Goal: Task Accomplishment & Management: Manage account settings

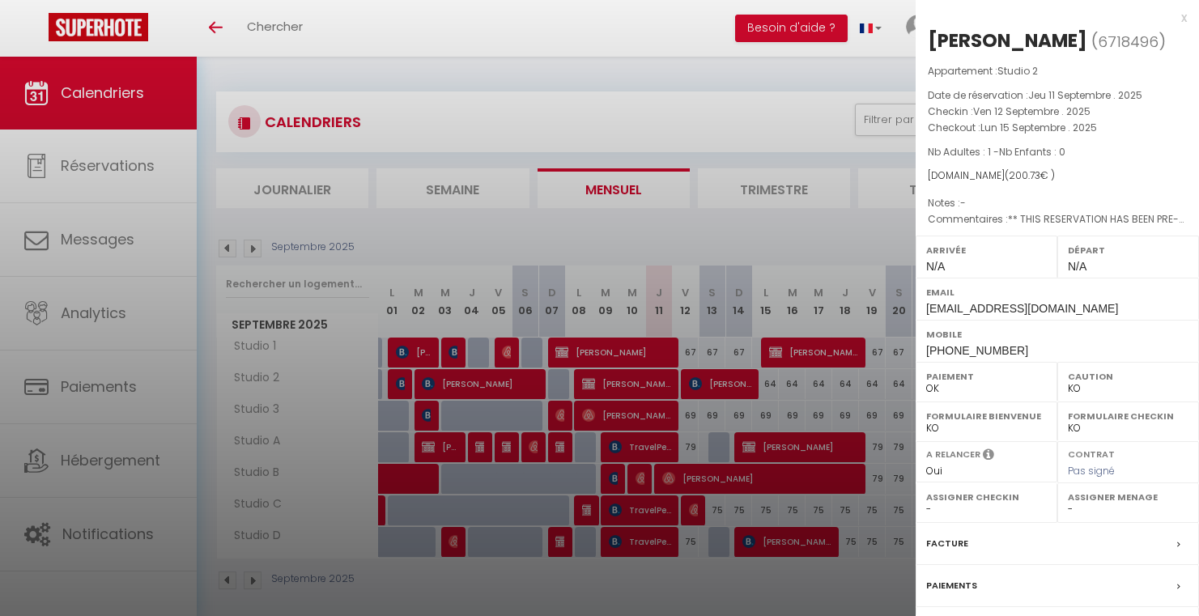
select select "KO"
select select "0"
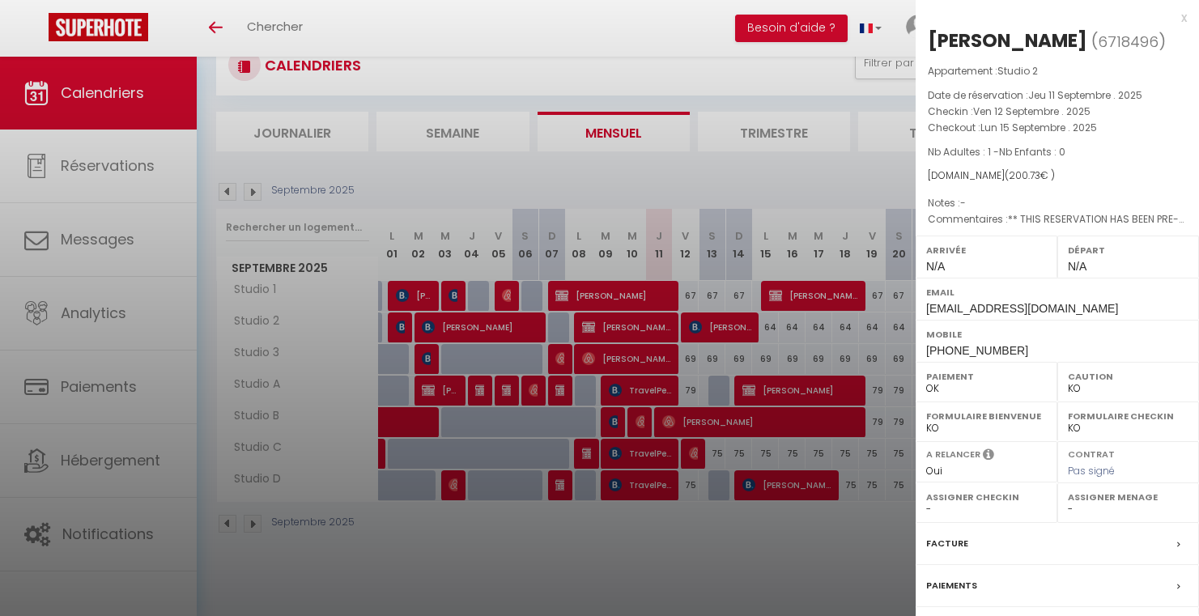
click at [1175, 22] on div "x" at bounding box center [1051, 17] width 271 height 19
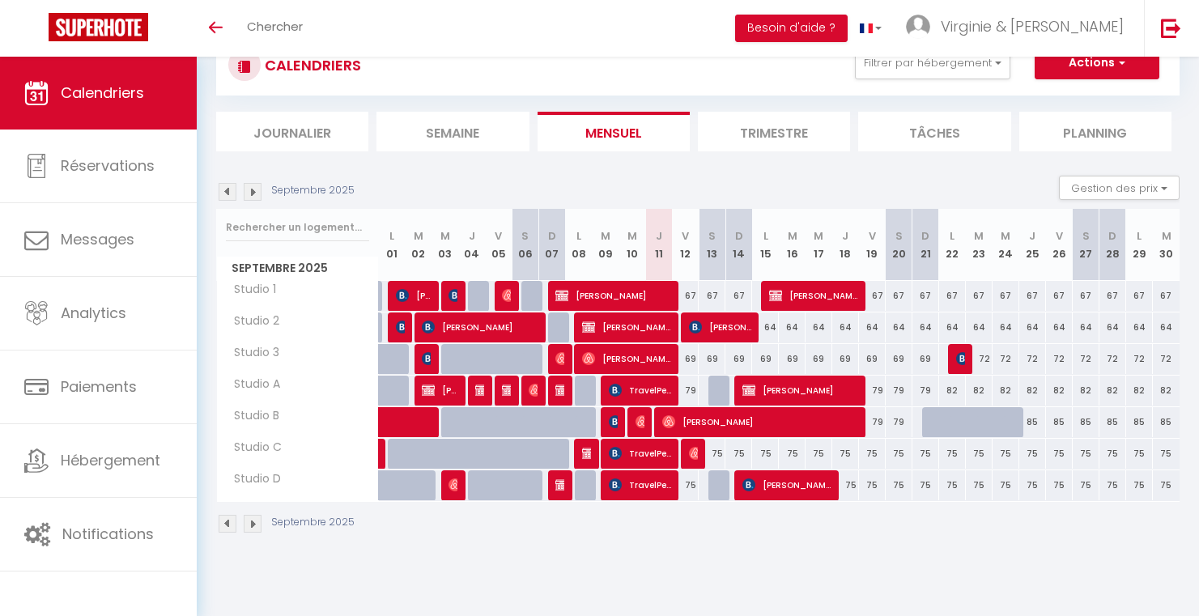
scroll to position [0, 0]
click at [703, 417] on span "[PERSON_NAME]" at bounding box center [760, 422] width 196 height 31
select select "OK"
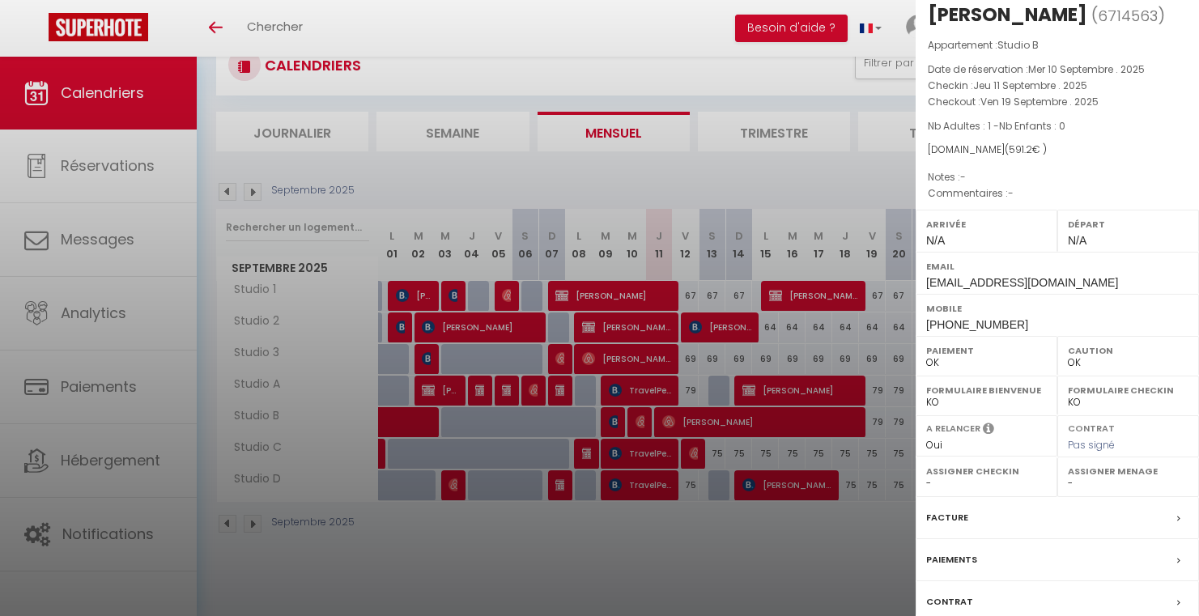
scroll to position [24, 0]
click at [779, 408] on div at bounding box center [599, 308] width 1199 height 616
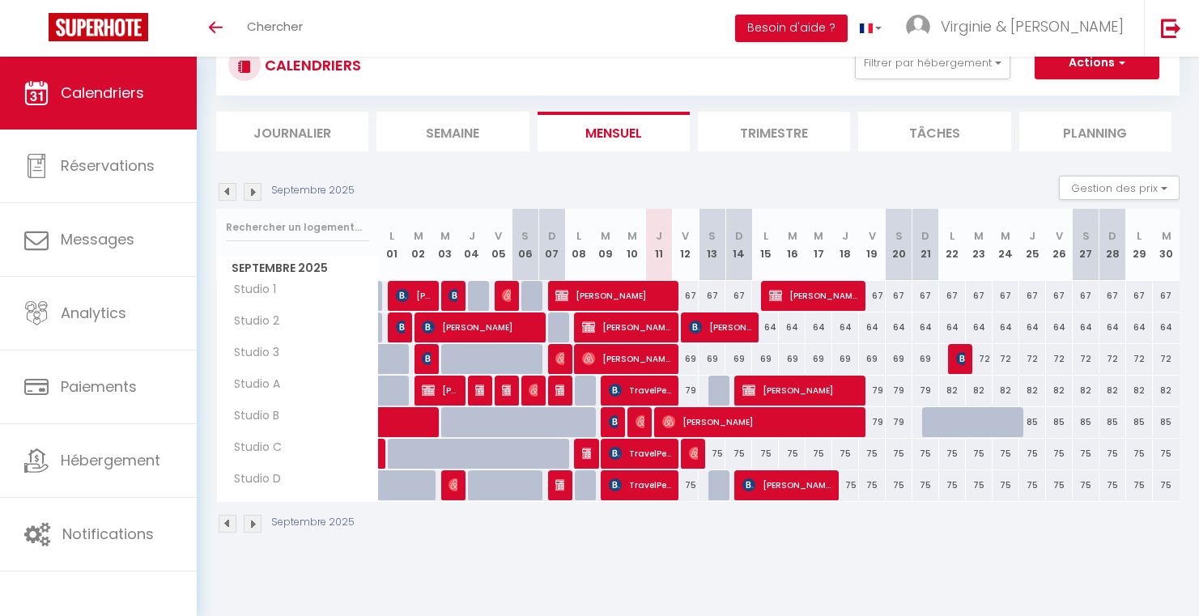
click at [779, 408] on span "[PERSON_NAME]" at bounding box center [760, 422] width 196 height 31
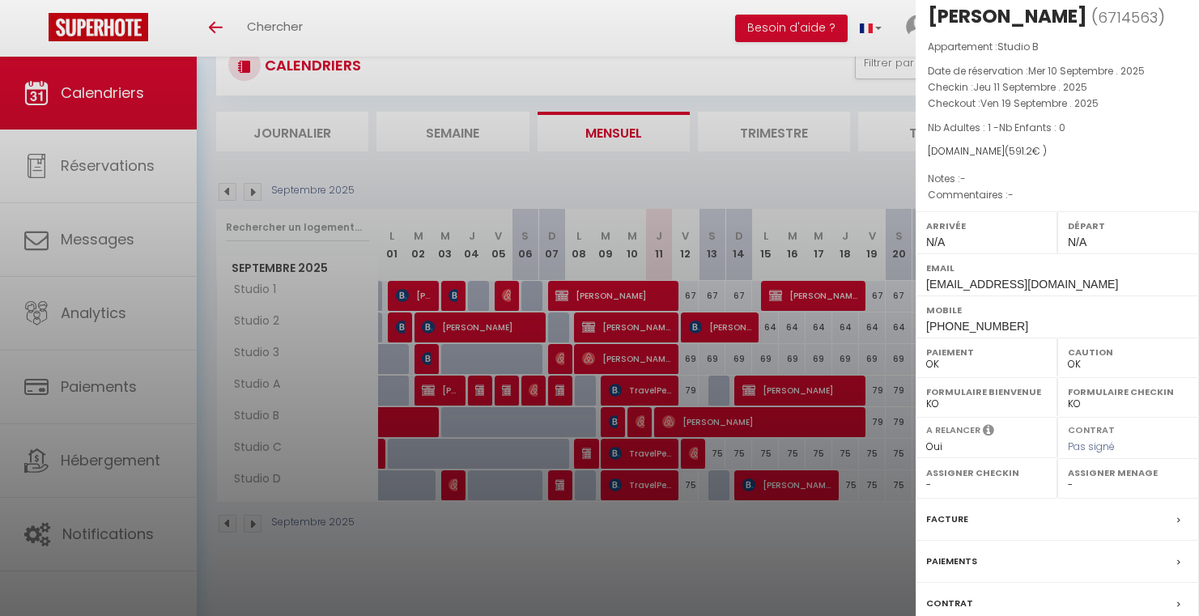
scroll to position [0, 0]
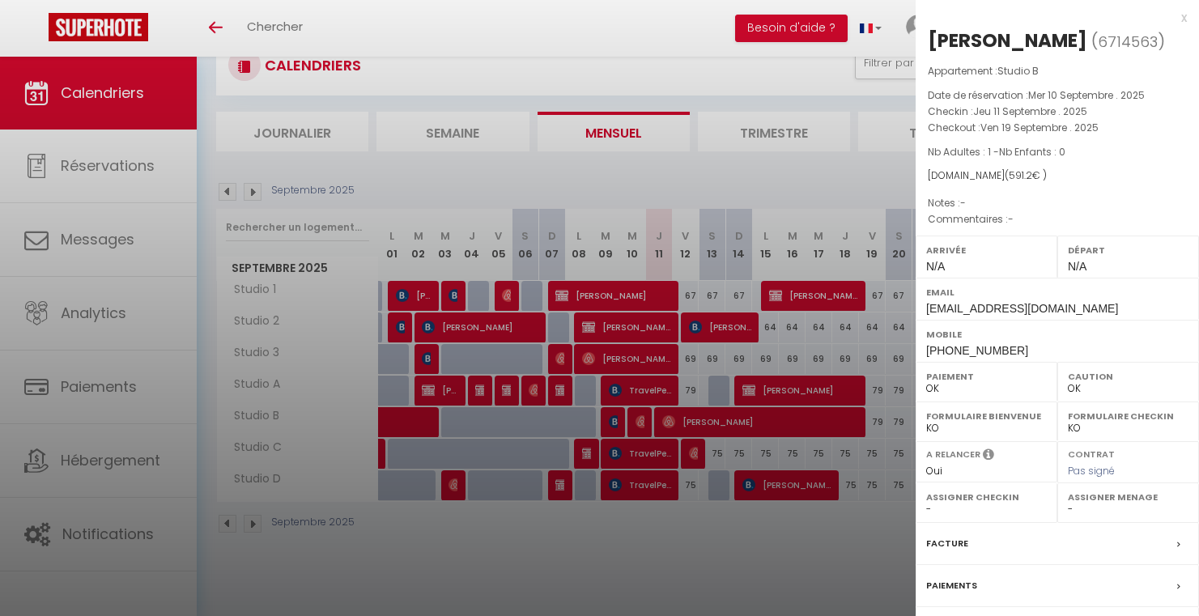
click at [1174, 17] on div "x" at bounding box center [1051, 17] width 271 height 19
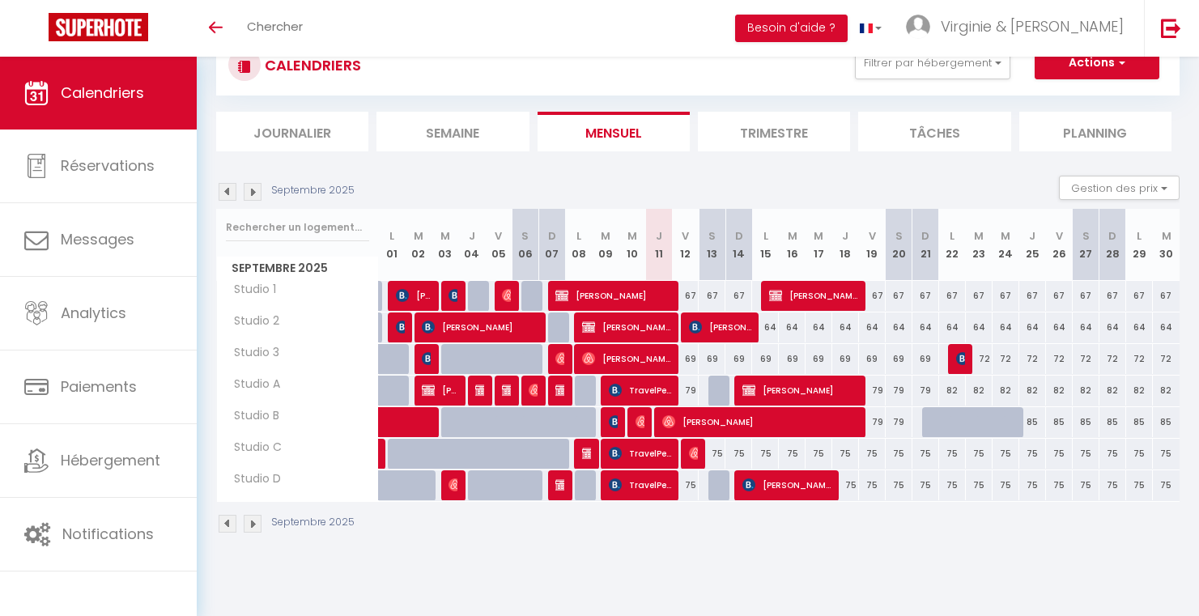
click at [696, 420] on span "[PERSON_NAME]" at bounding box center [760, 422] width 196 height 31
